Goal: Check status: Check status

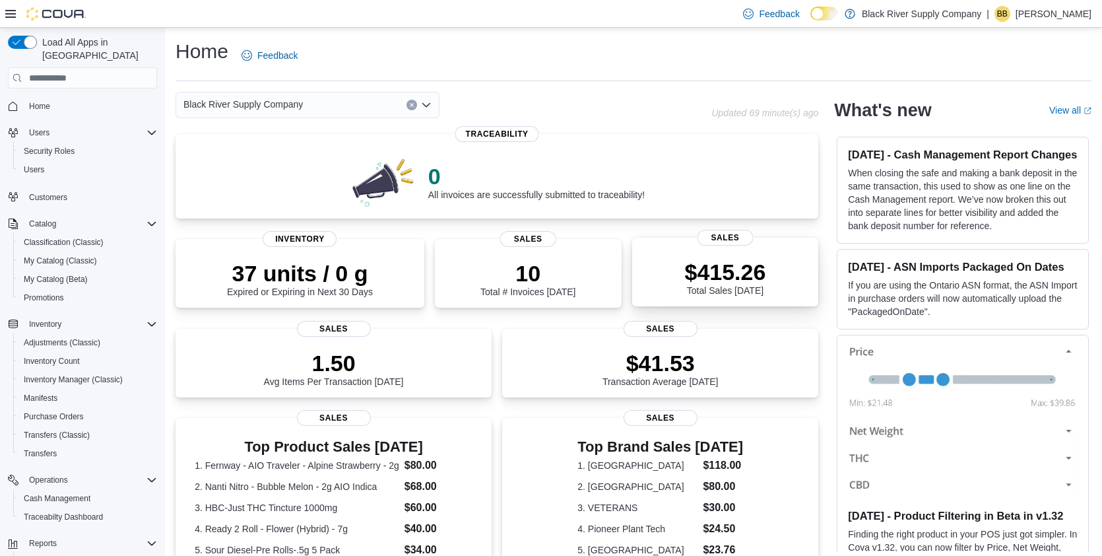
click at [753, 280] on p "$415.26" at bounding box center [724, 272] width 81 height 26
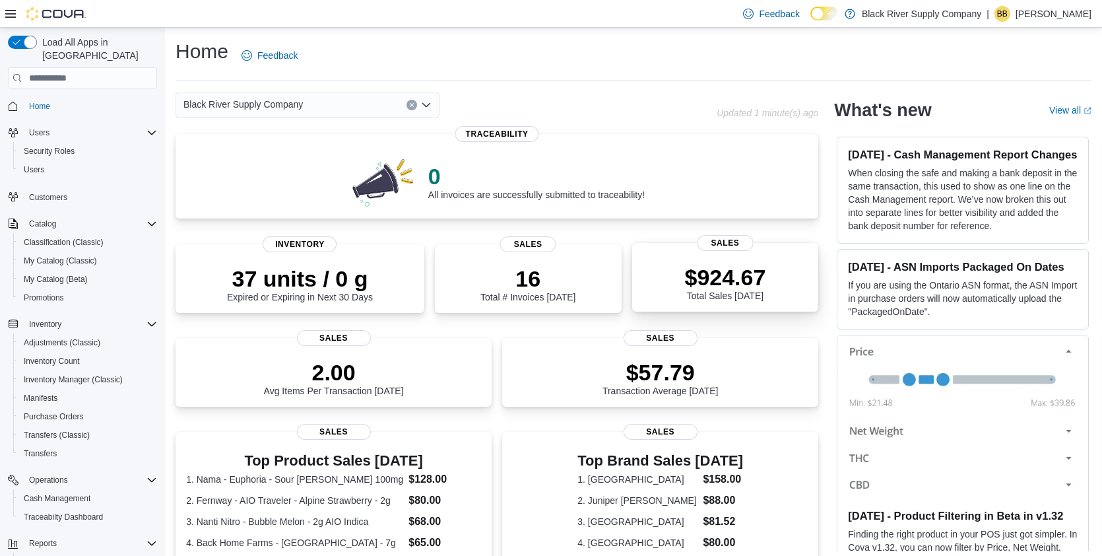
click at [742, 274] on p "$924.67" at bounding box center [724, 277] width 81 height 26
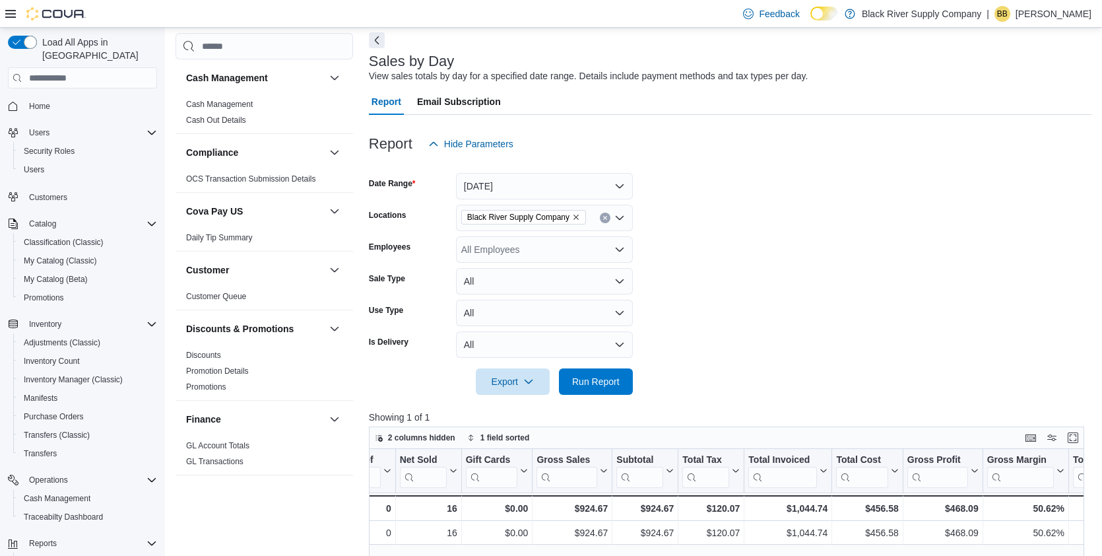
scroll to position [81, 0]
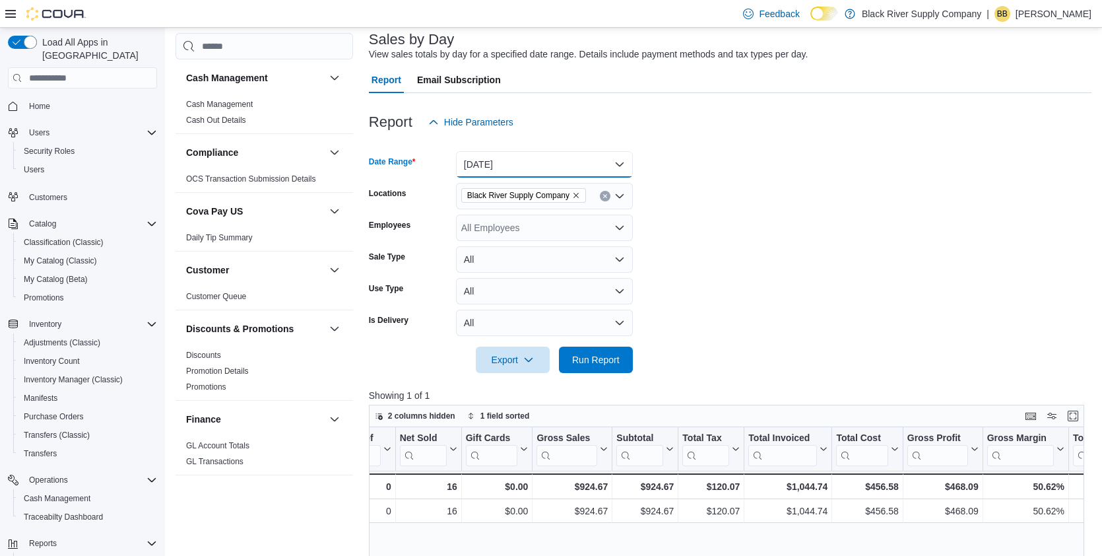
click at [560, 168] on button "[DATE]" at bounding box center [544, 164] width 177 height 26
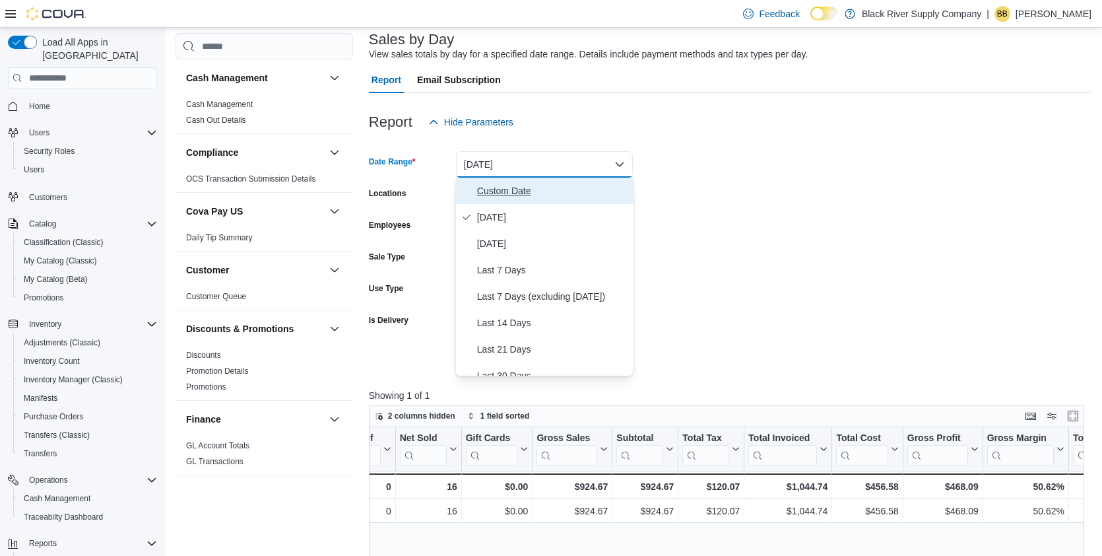
click at [524, 188] on span "Custom Date" at bounding box center [552, 191] width 150 height 16
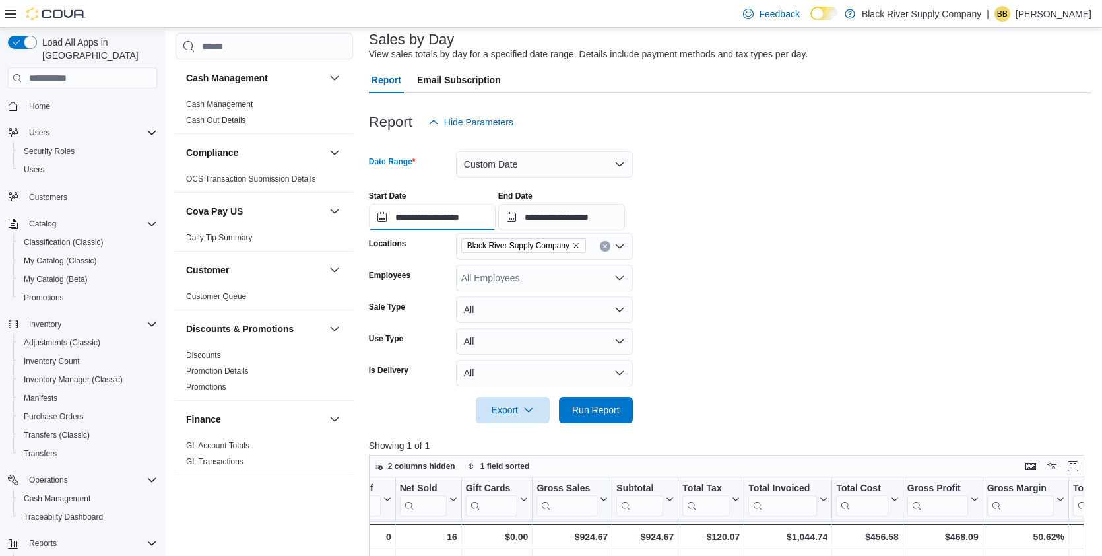
click at [455, 213] on input "**********" at bounding box center [432, 217] width 127 height 26
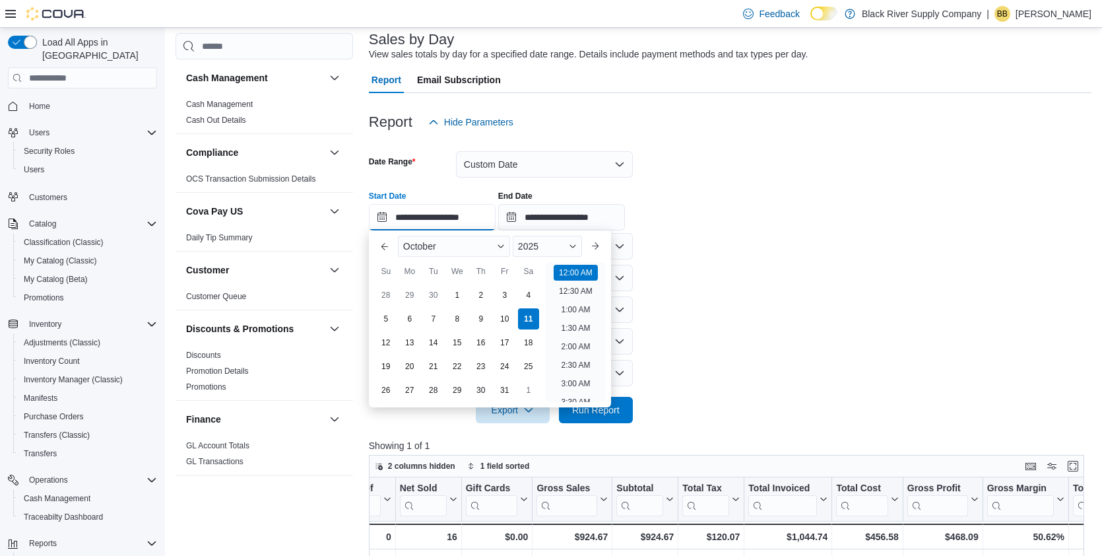
scroll to position [41, 0]
click at [434, 321] on div "7" at bounding box center [433, 318] width 23 height 23
type input "**********"
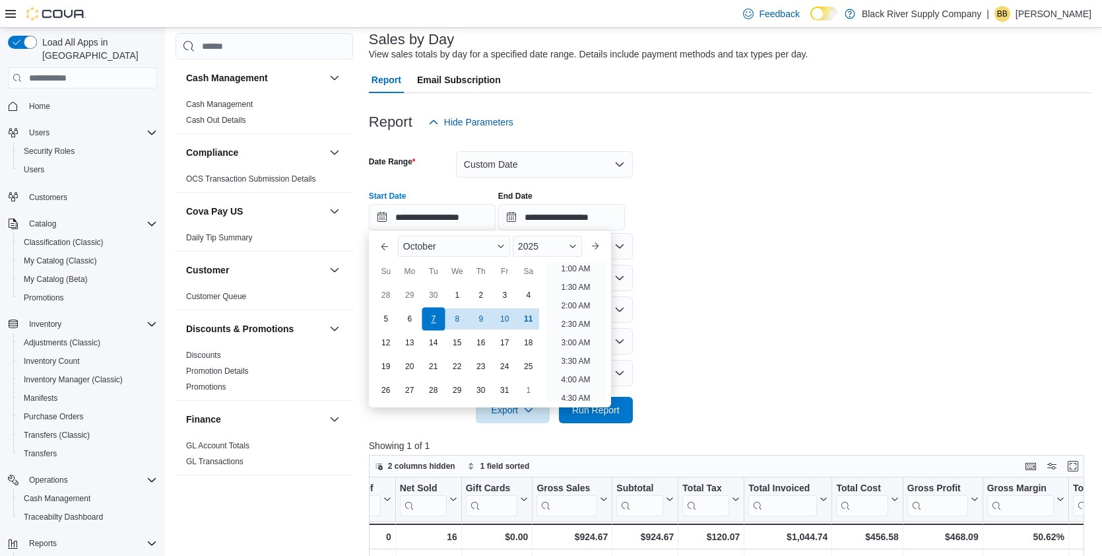
scroll to position [3, 0]
click at [822, 274] on form "**********" at bounding box center [730, 279] width 723 height 288
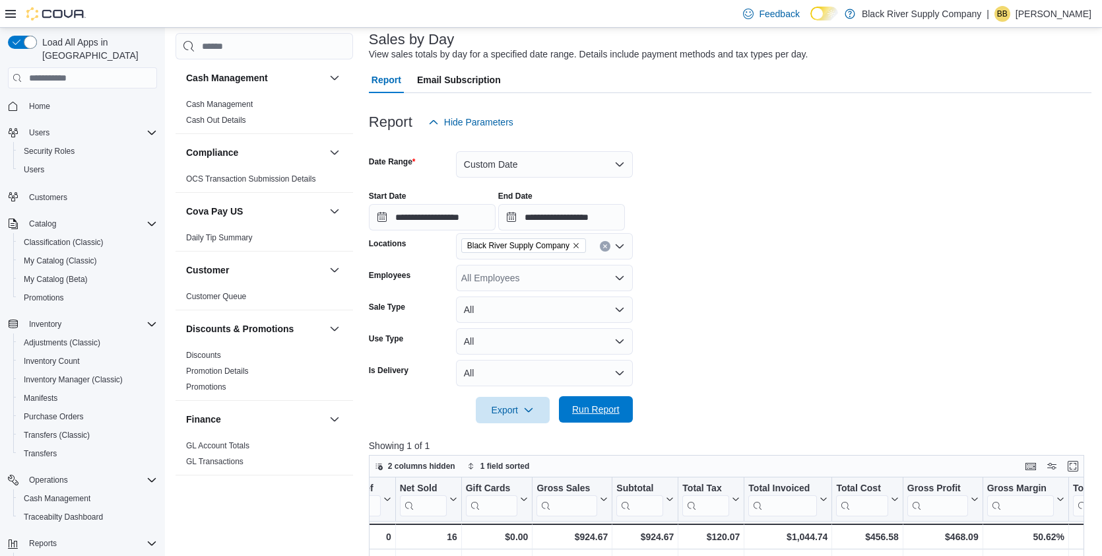
click at [628, 401] on button "Run Report" at bounding box center [596, 409] width 74 height 26
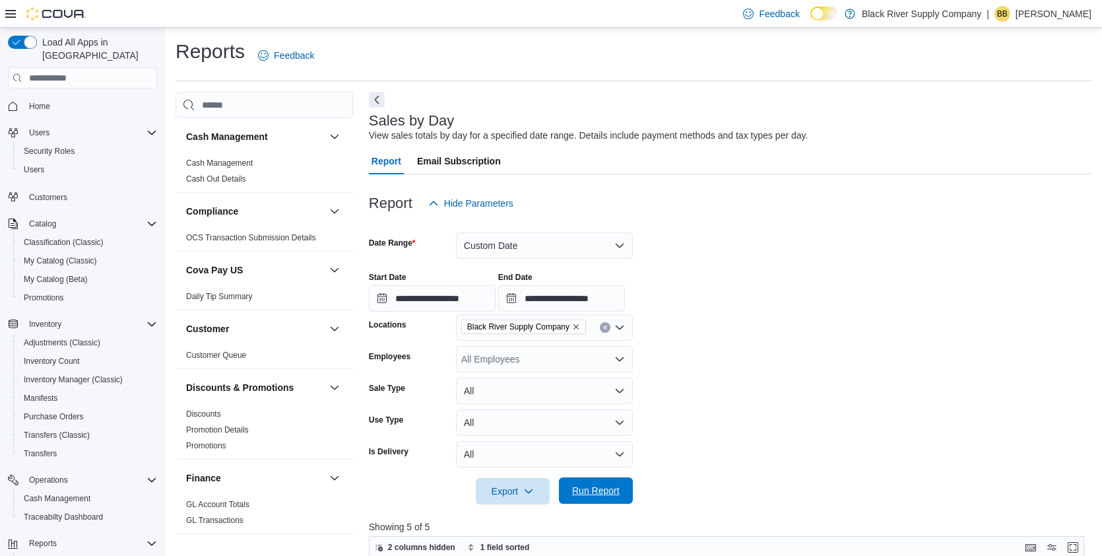
click at [614, 491] on span "Run Report" at bounding box center [596, 490] width 48 height 13
click at [30, 101] on span "Home" at bounding box center [39, 106] width 21 height 11
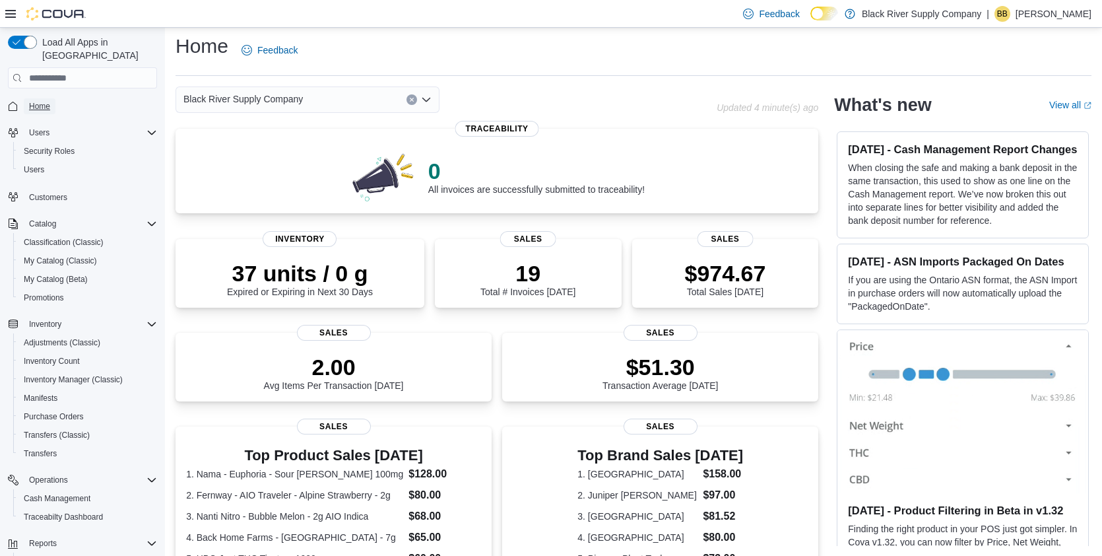
scroll to position [73, 0]
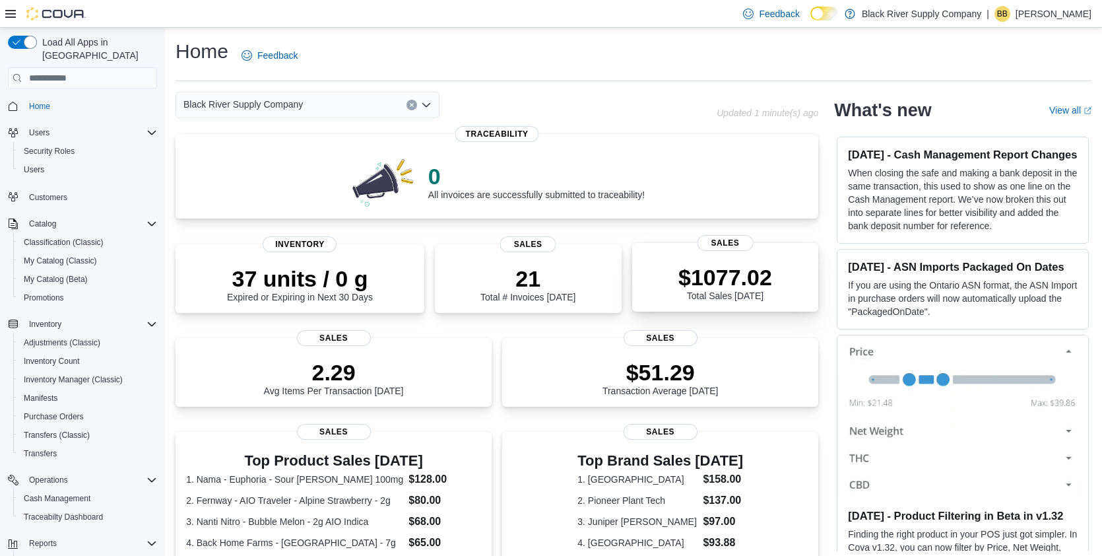
click at [749, 292] on div "$1077.02 Total Sales Today" at bounding box center [726, 282] width 94 height 37
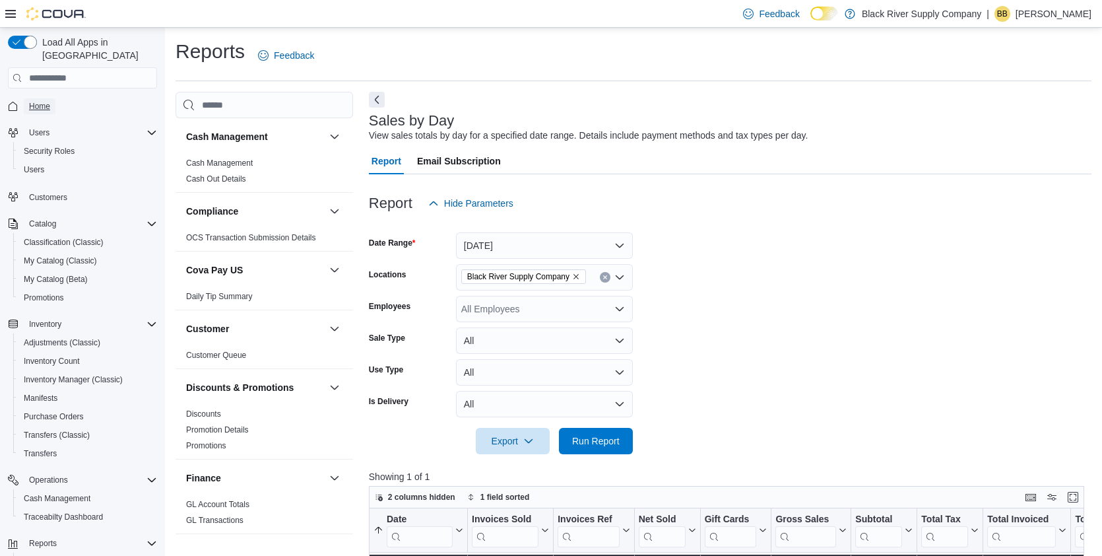
click at [44, 101] on span "Home" at bounding box center [39, 106] width 21 height 11
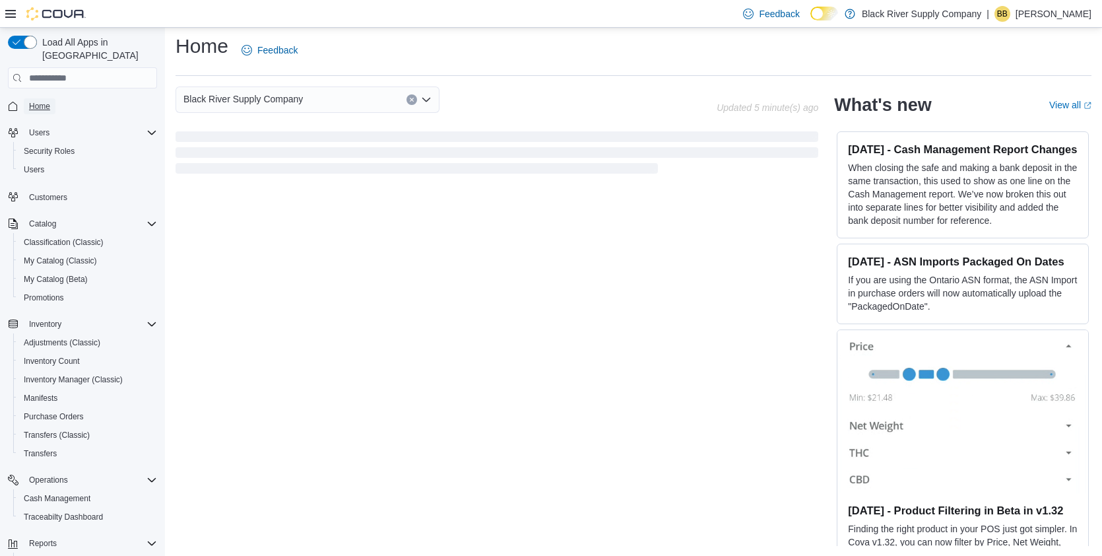
scroll to position [329, 0]
